Goal: Task Accomplishment & Management: Manage account settings

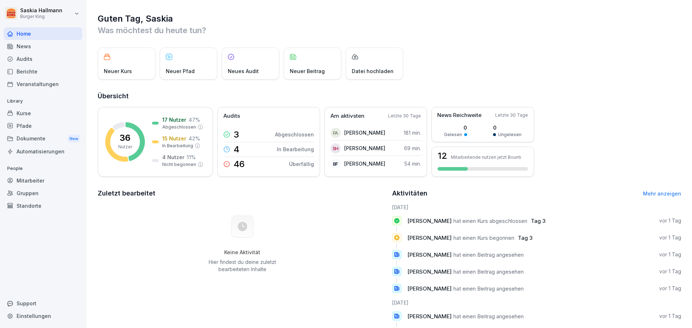
click at [28, 116] on div "Kurse" at bounding box center [43, 113] width 79 height 13
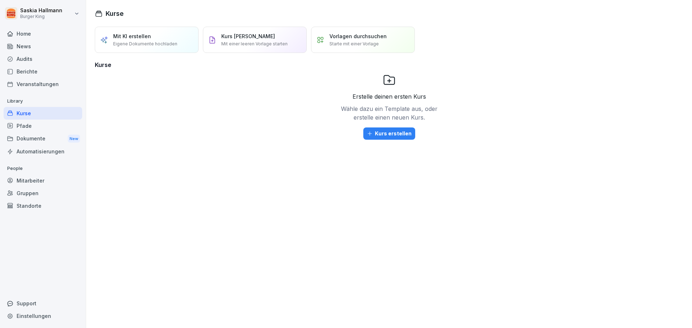
click at [45, 59] on div "Audits" at bounding box center [43, 59] width 79 height 13
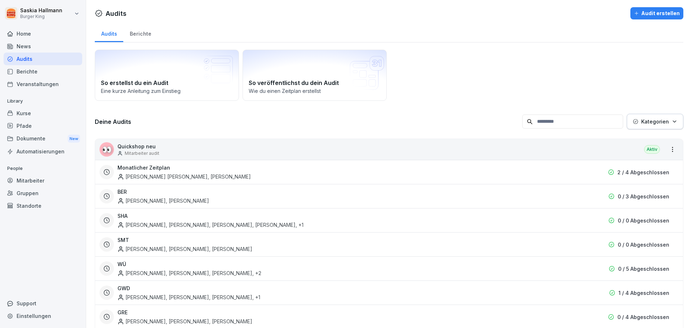
click at [26, 112] on div "Kurse" at bounding box center [43, 113] width 79 height 13
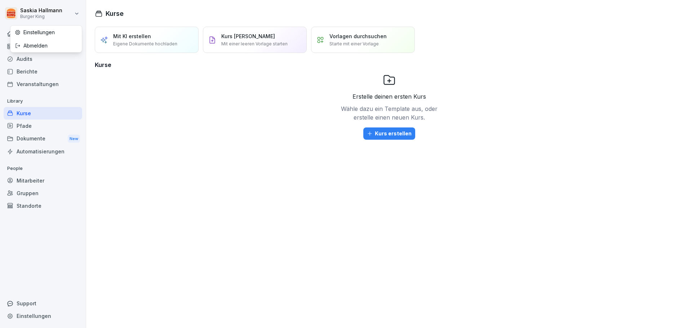
click at [40, 6] on html "[PERSON_NAME] Burger King Home News Audits Berichte Veranstaltungen Library Kur…" at bounding box center [346, 164] width 692 height 328
click at [45, 41] on div "Abmelden" at bounding box center [45, 45] width 71 height 13
